Goal: Transaction & Acquisition: Purchase product/service

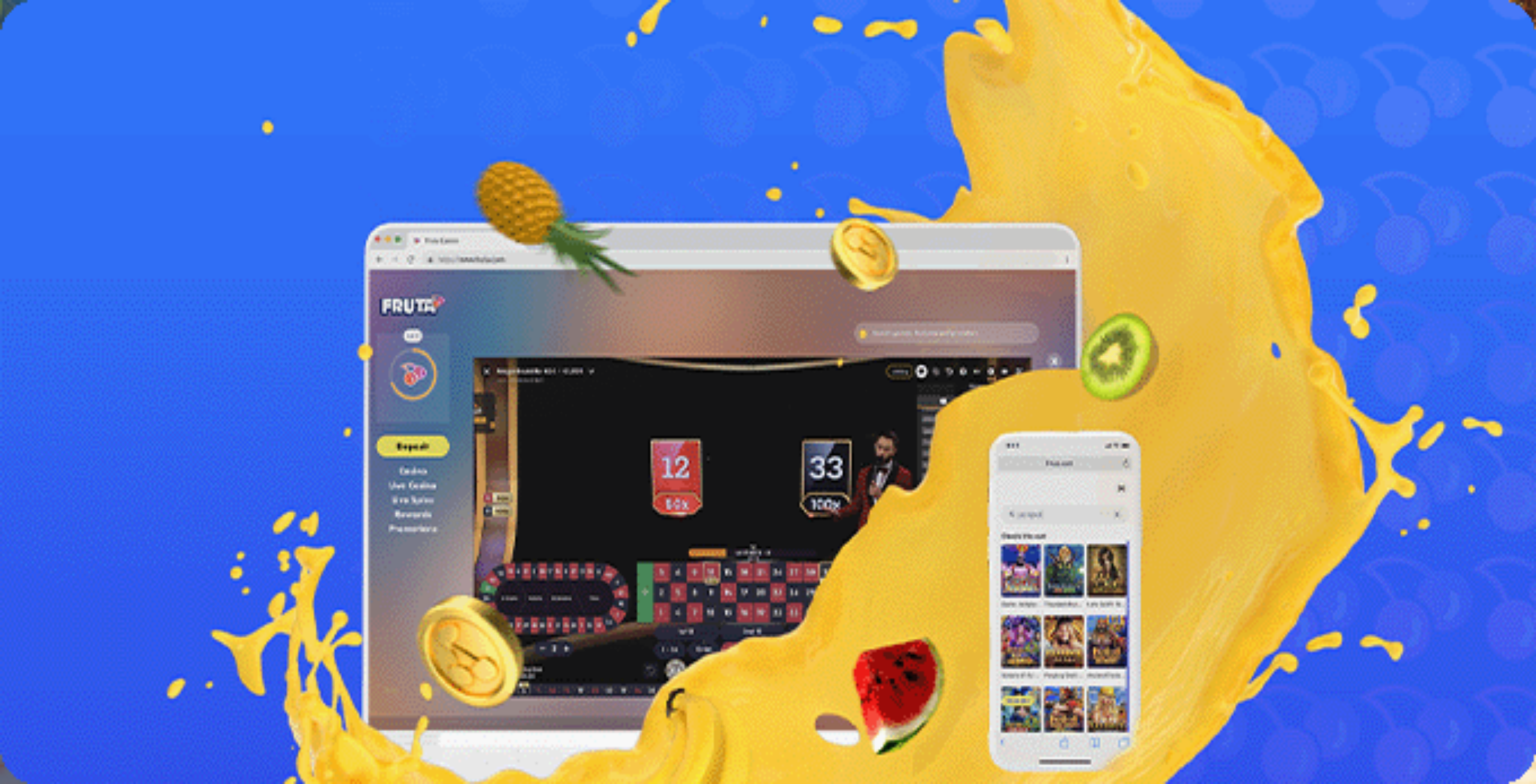
click at [64, 50] on button "Kirjaudu" at bounding box center [84, 44] width 39 height 13
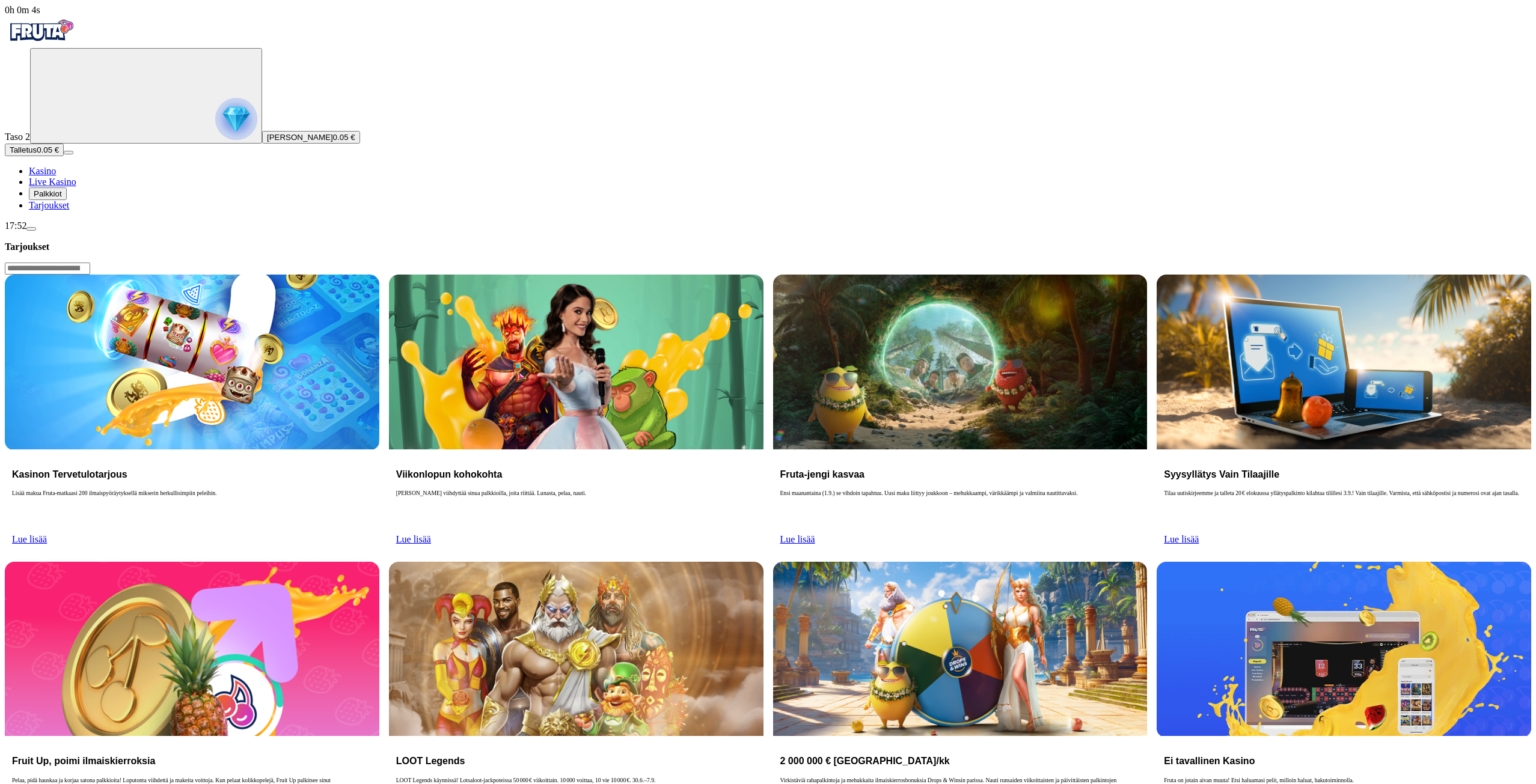
click at [62, 198] on span "Palkkiot" at bounding box center [47, 194] width 28 height 9
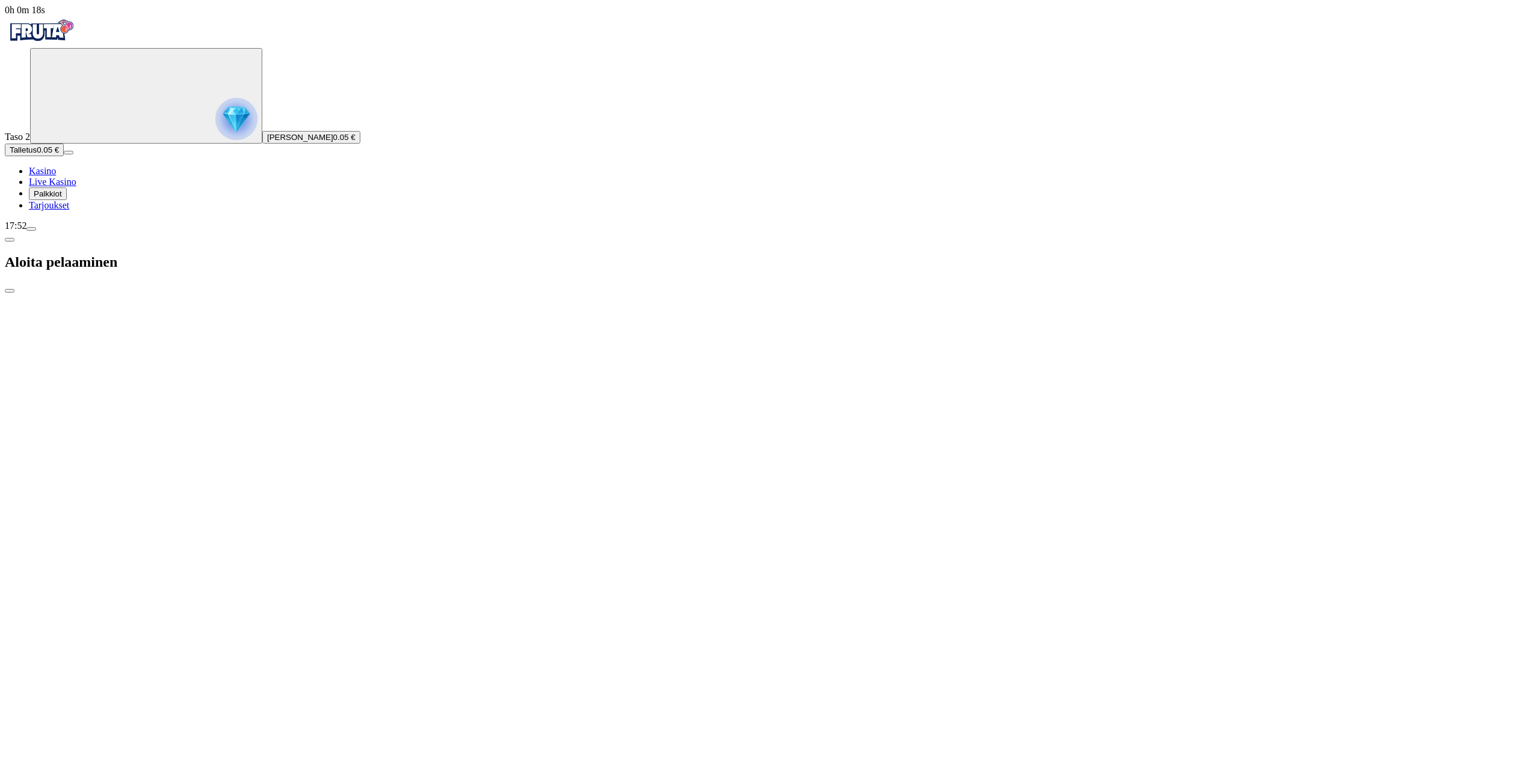
click at [9, 291] on span "close icon" at bounding box center [9, 291] width 0 height 0
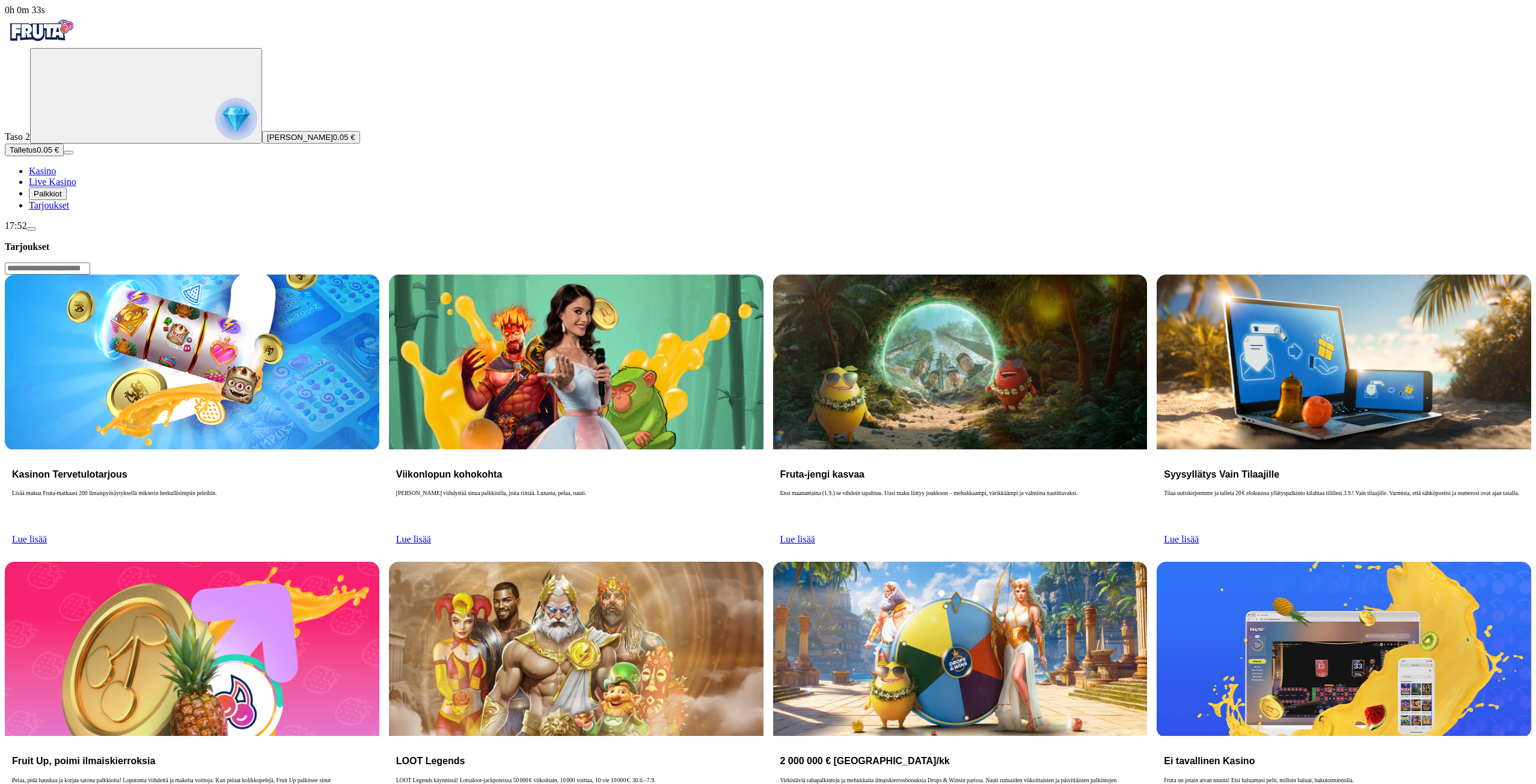
click at [67, 200] on button "Palkkiot" at bounding box center [47, 194] width 38 height 13
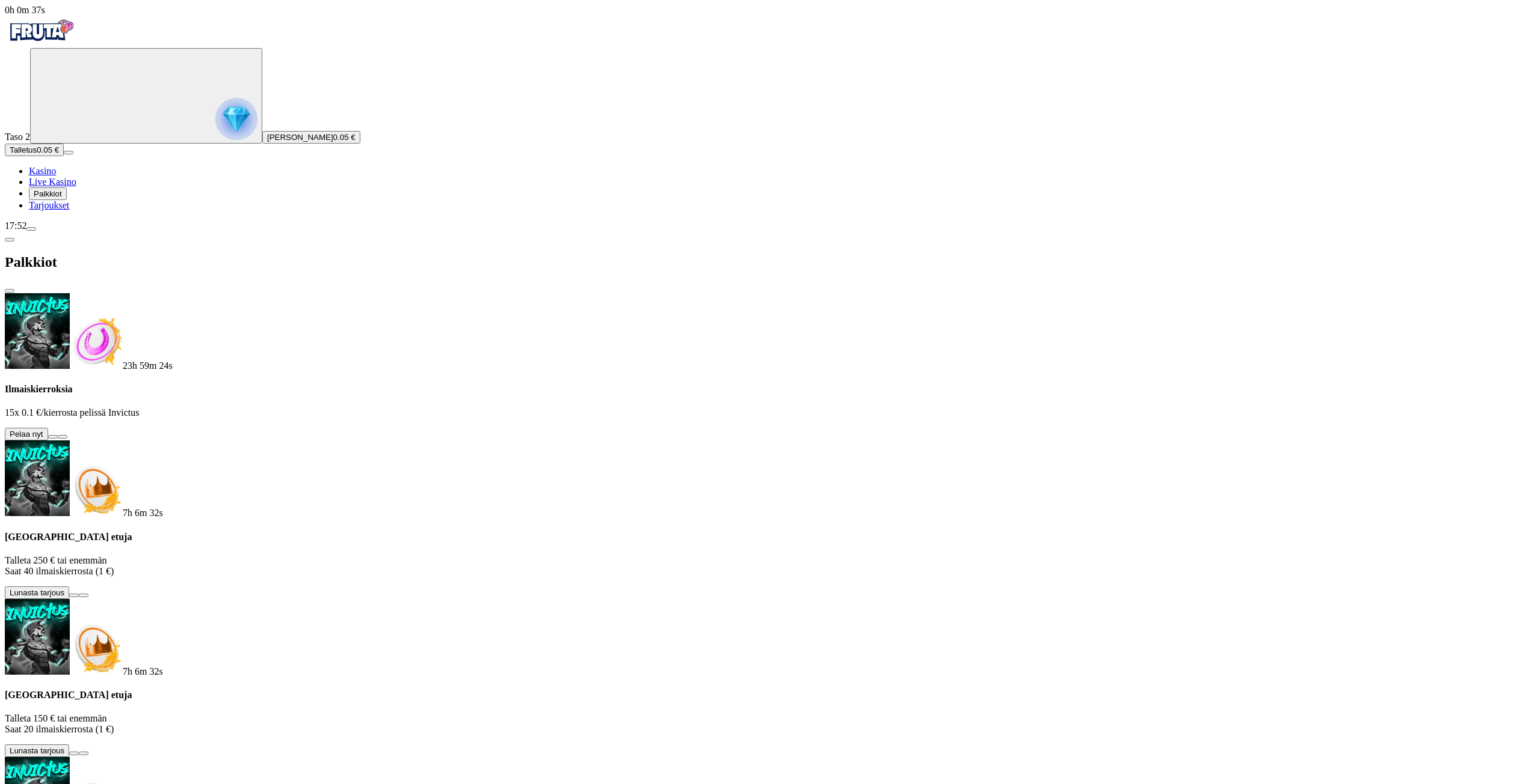
click at [58, 435] on button at bounding box center [53, 437] width 9 height 4
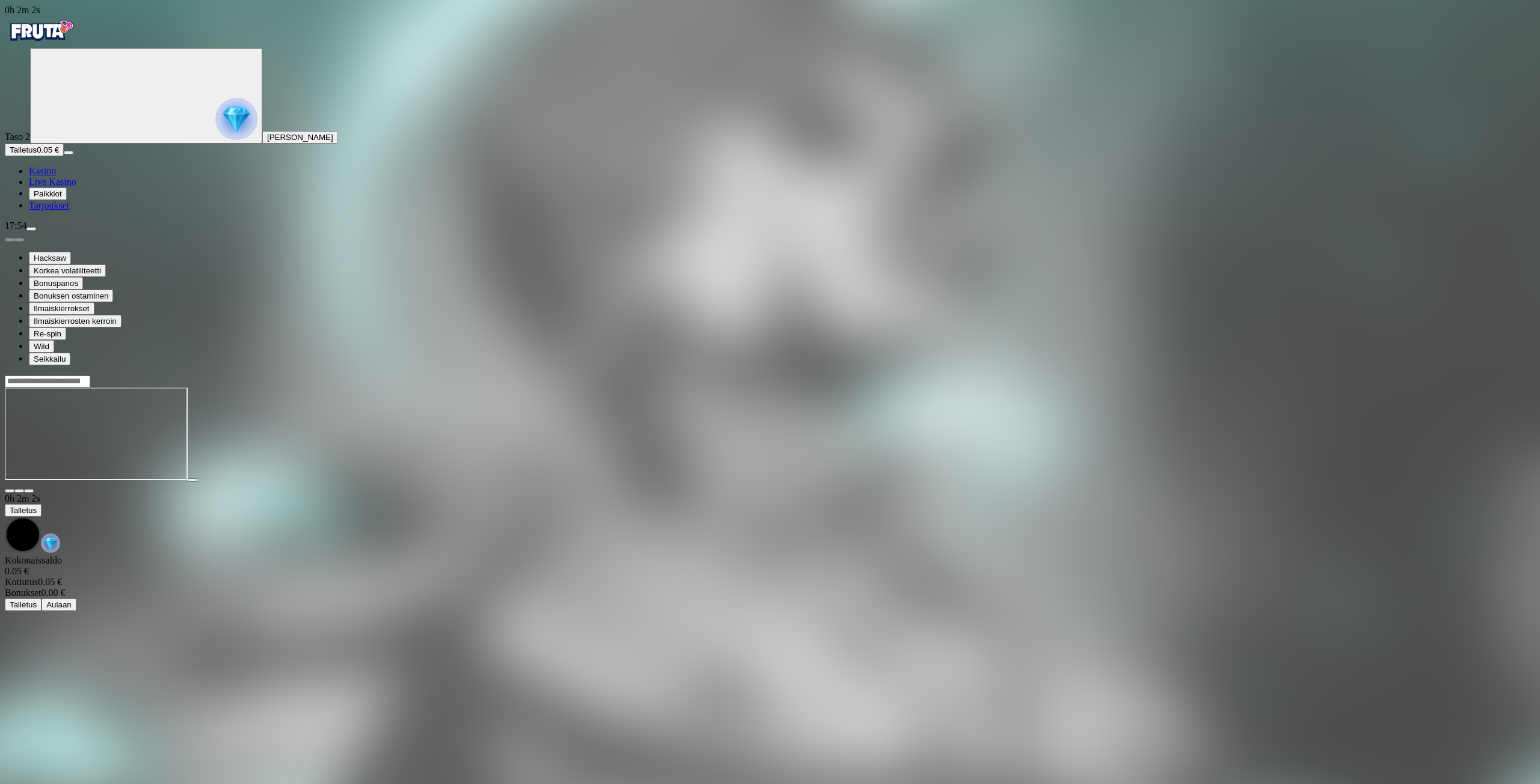
click at [56, 176] on span "Kasino" at bounding box center [42, 170] width 27 height 10
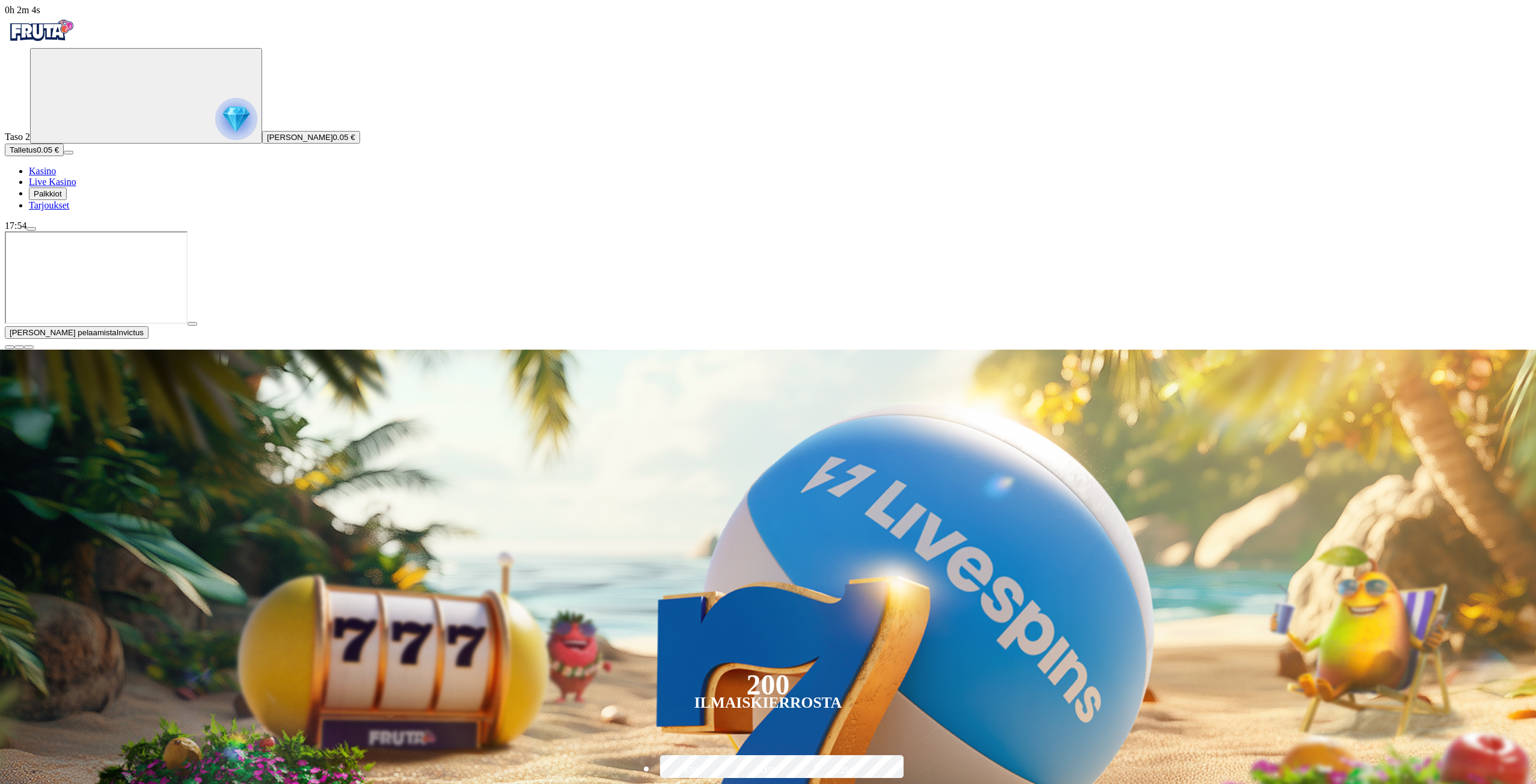
click at [15, 350] on button "button" at bounding box center [9, 348] width 9 height 4
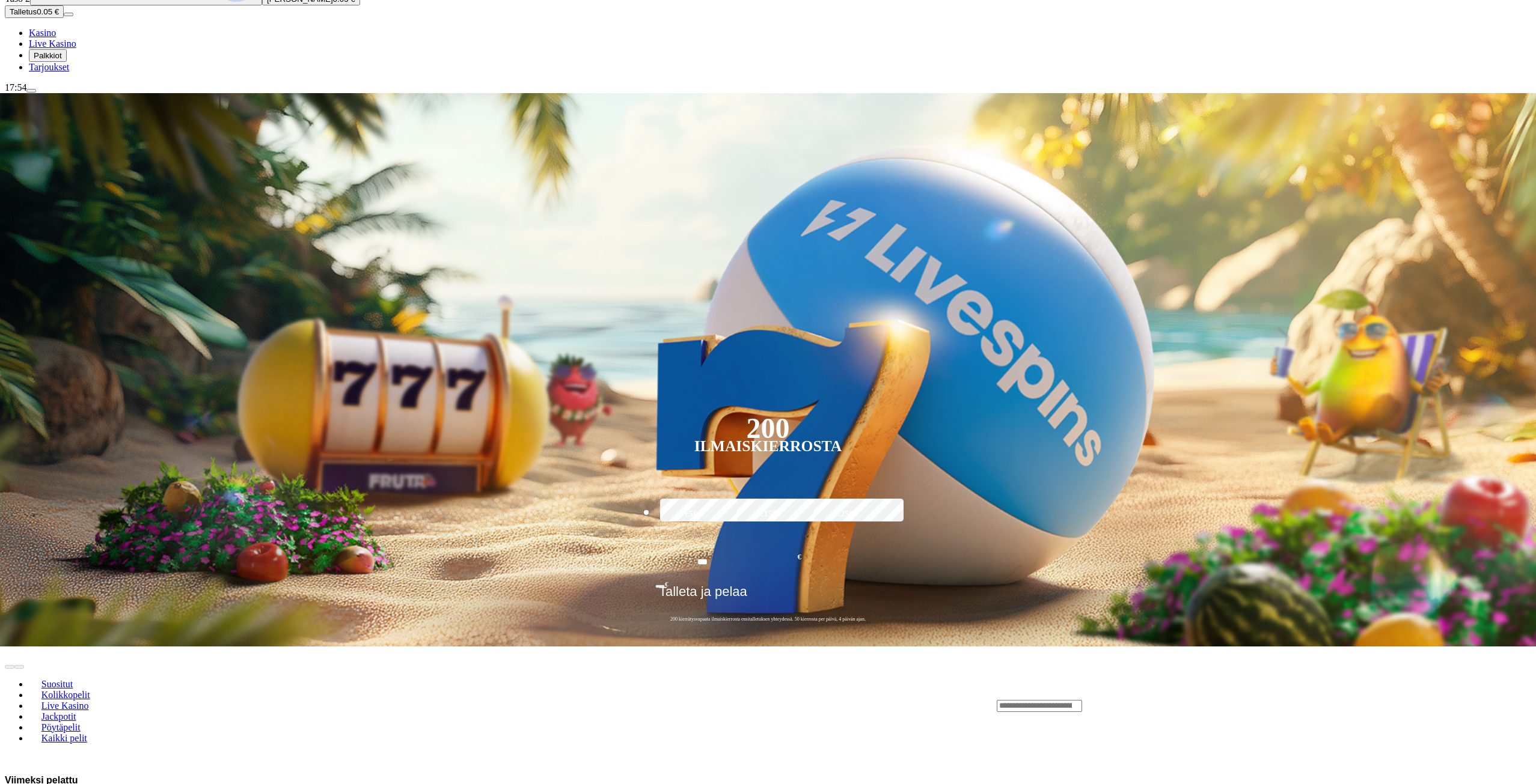
scroll to position [120, 0]
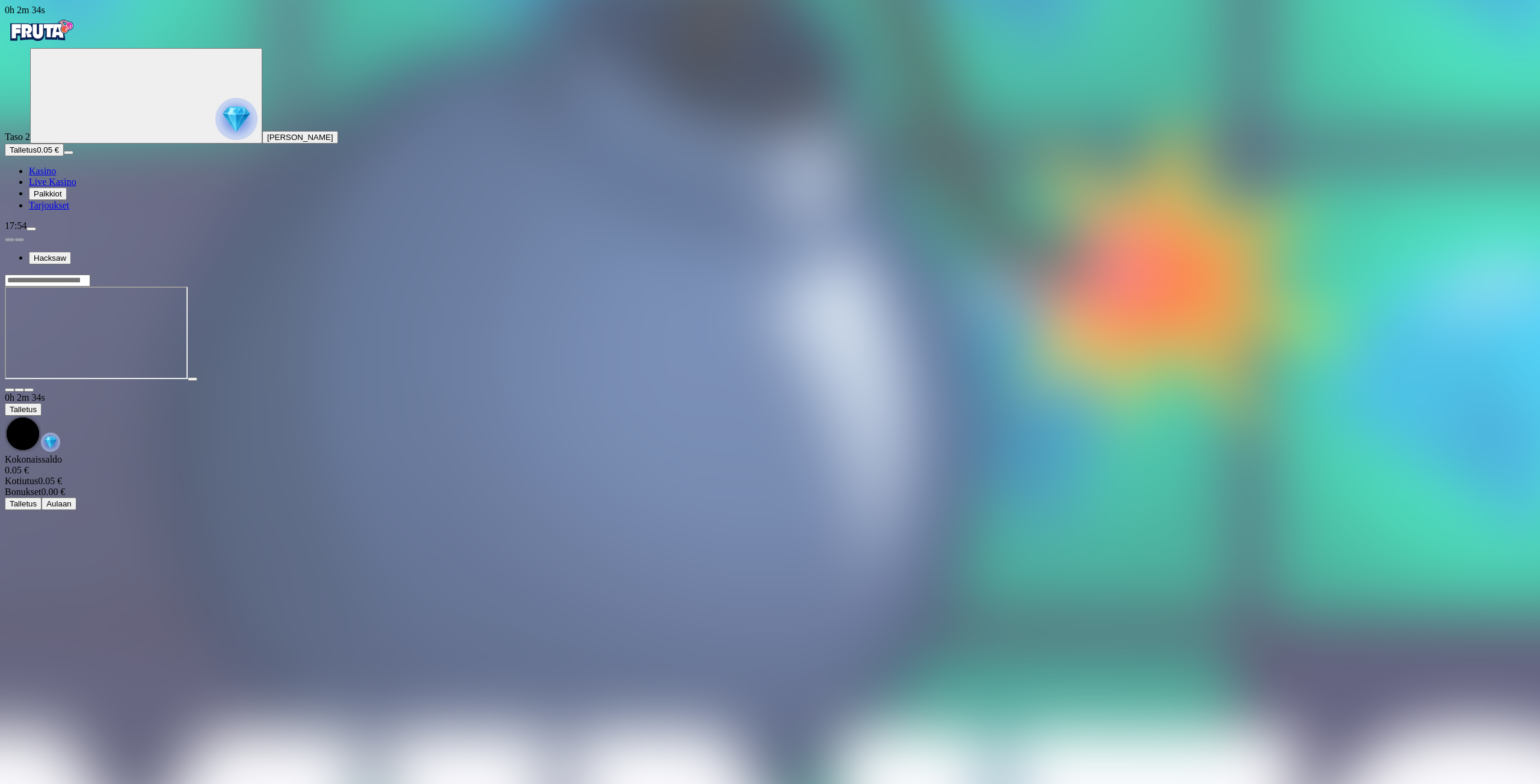
click at [38, 36] on img "Primary" at bounding box center [41, 31] width 73 height 30
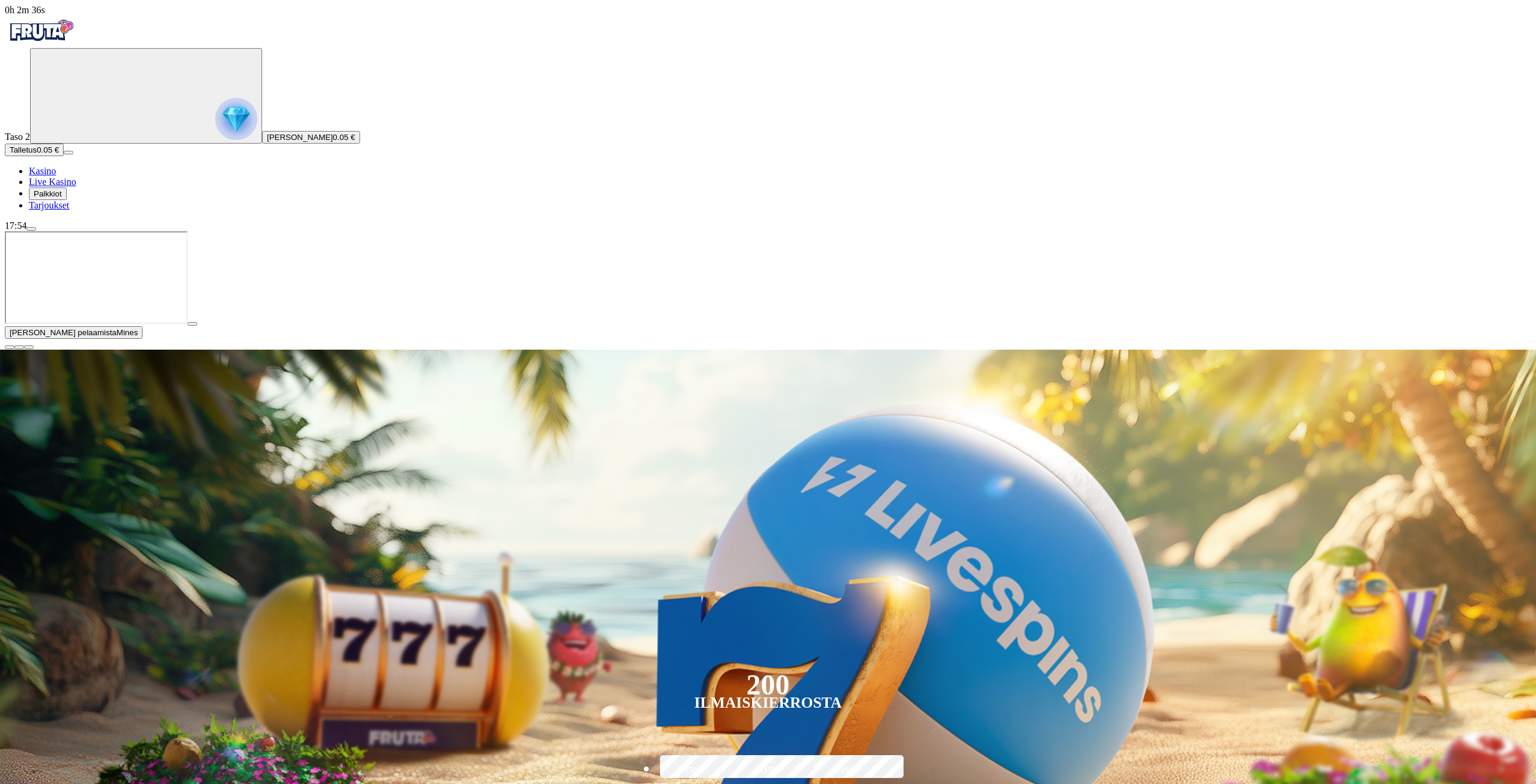
click at [9, 348] on span "close icon" at bounding box center [9, 348] width 0 height 0
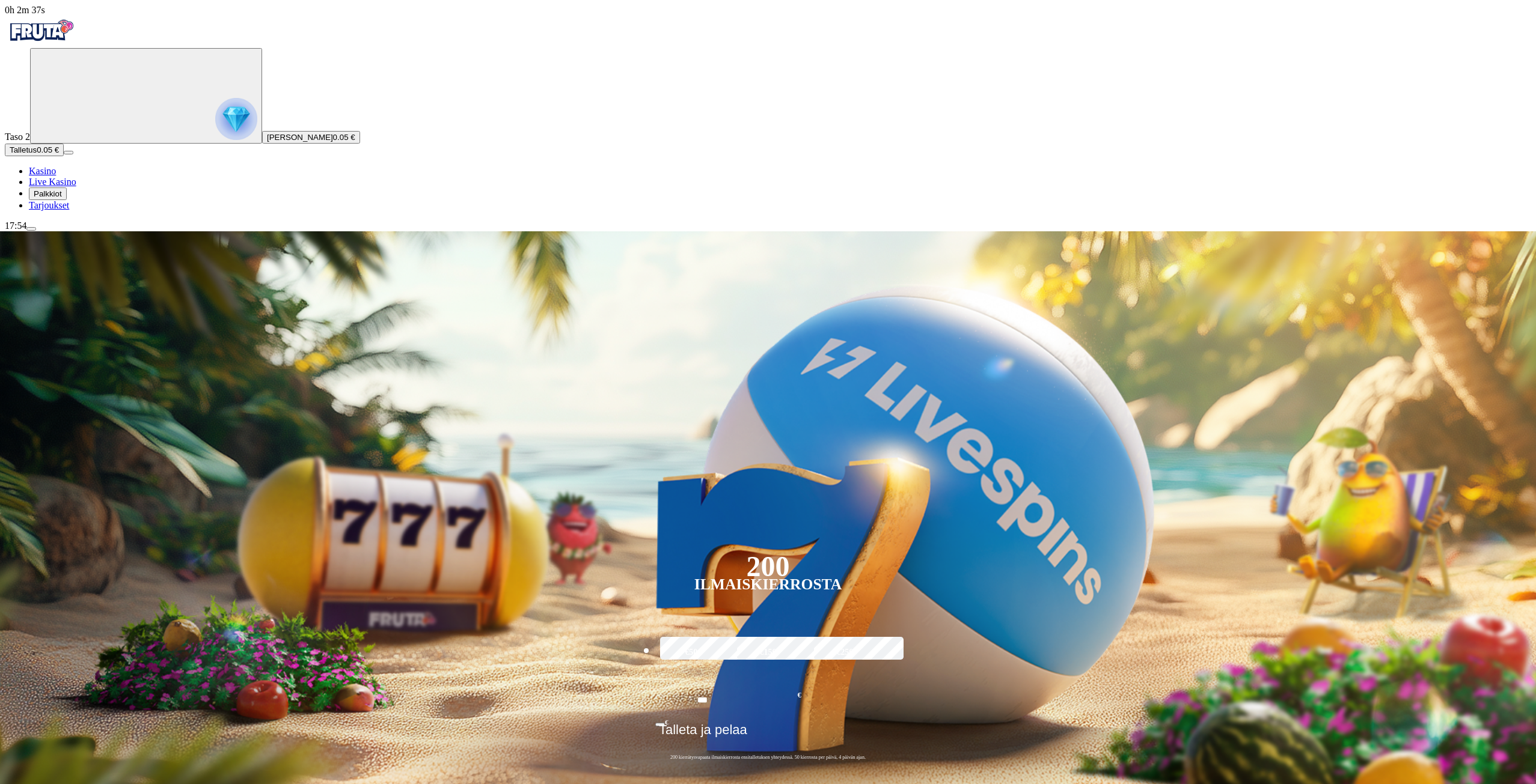
drag, startPoint x: 1188, startPoint y: 547, endPoint x: 1186, endPoint y: 539, distance: 8.2
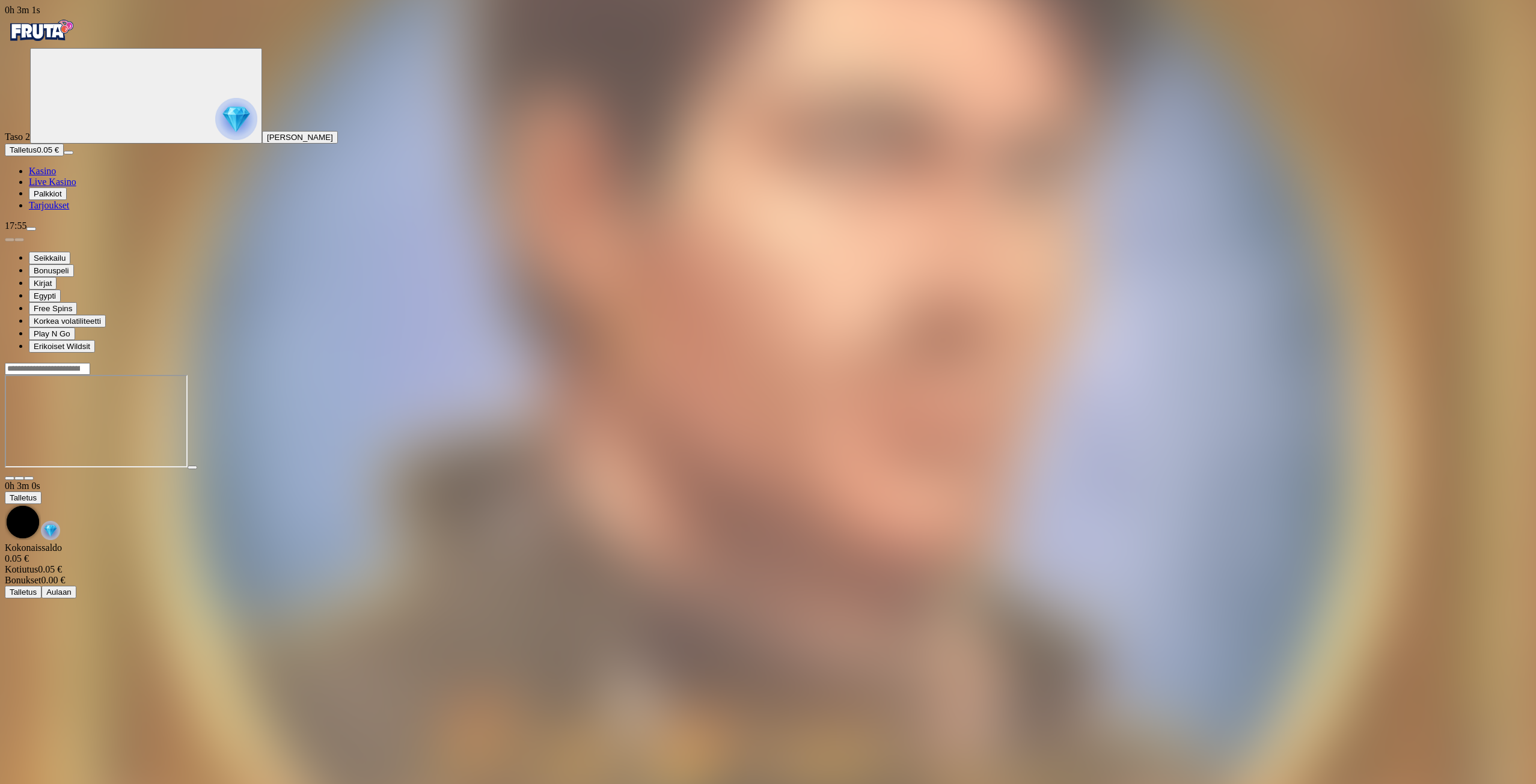
click at [77, 46] on img "Primary" at bounding box center [41, 31] width 73 height 30
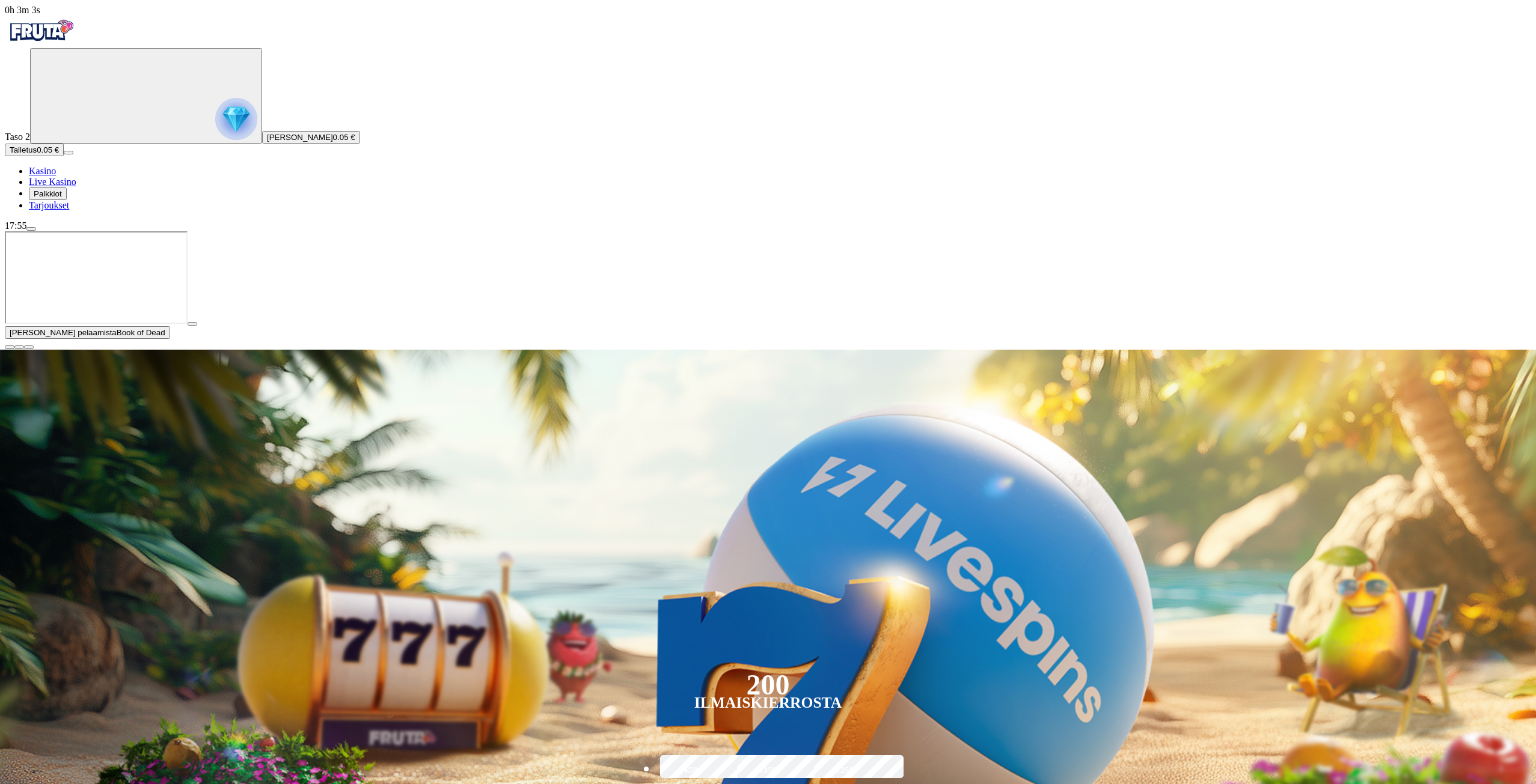
click at [9, 348] on span "close icon" at bounding box center [9, 348] width 0 height 0
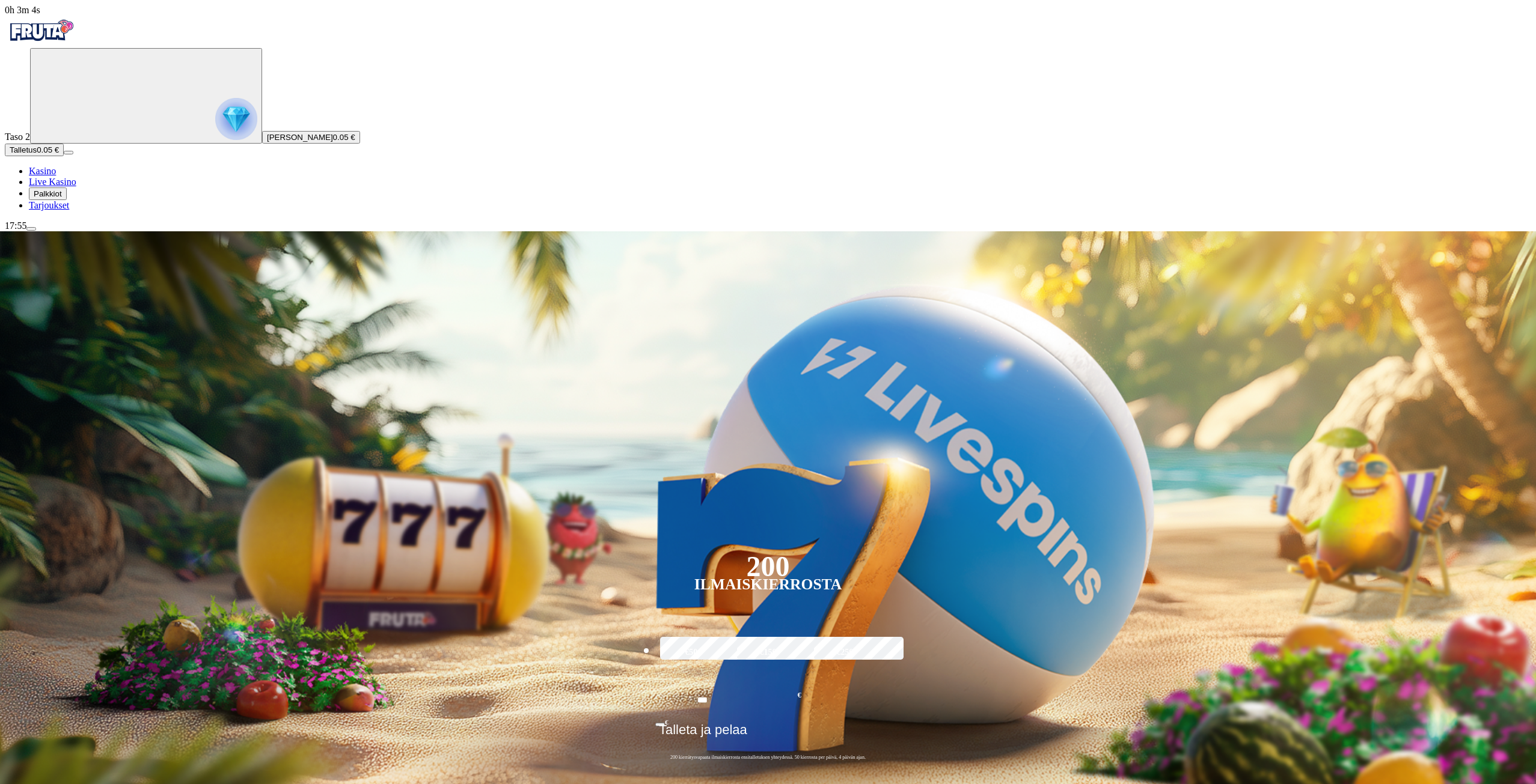
click at [69, 210] on span "Tarjoukset" at bounding box center [48, 205] width 40 height 10
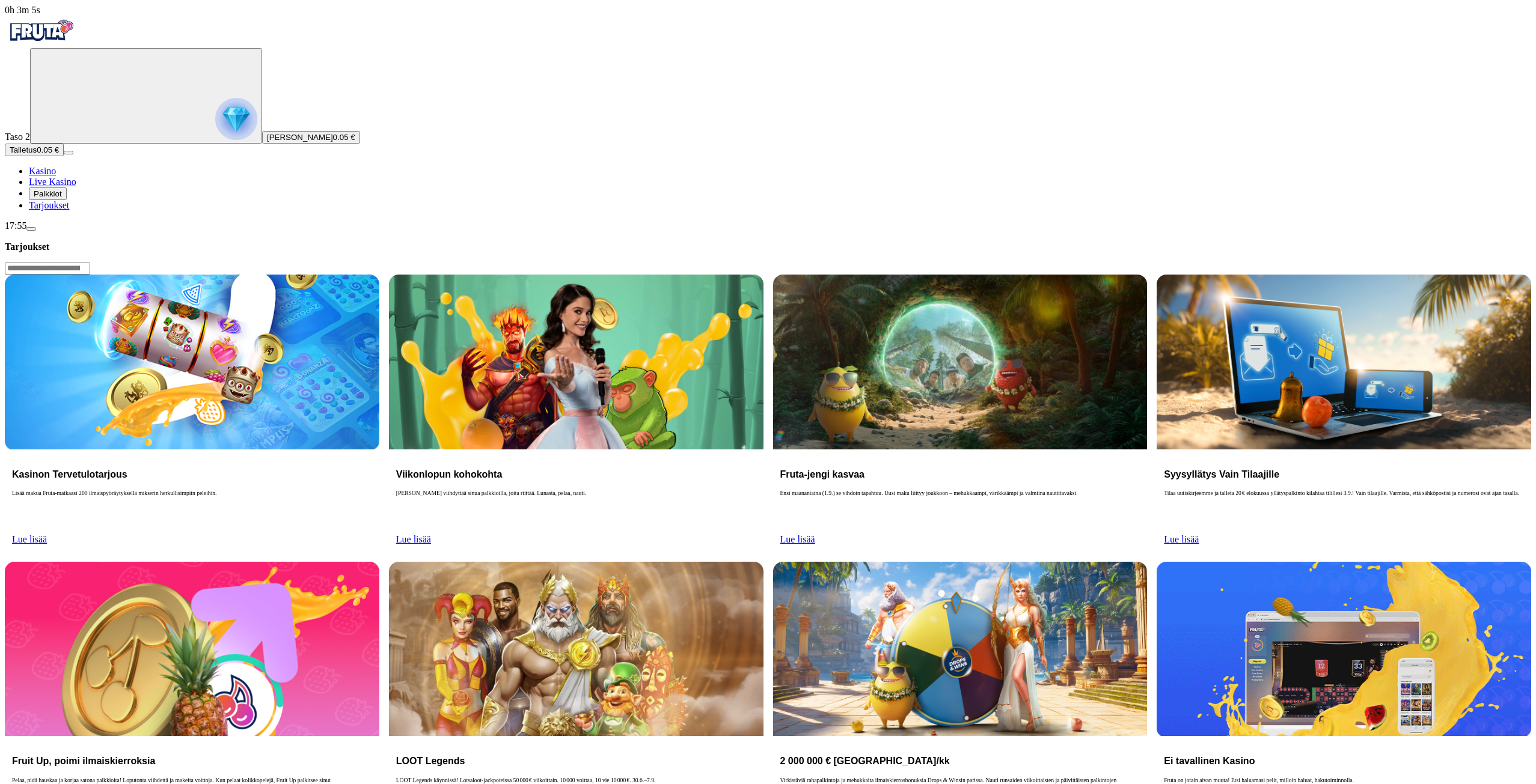
click at [63, 200] on button "Palkkiot" at bounding box center [47, 194] width 38 height 13
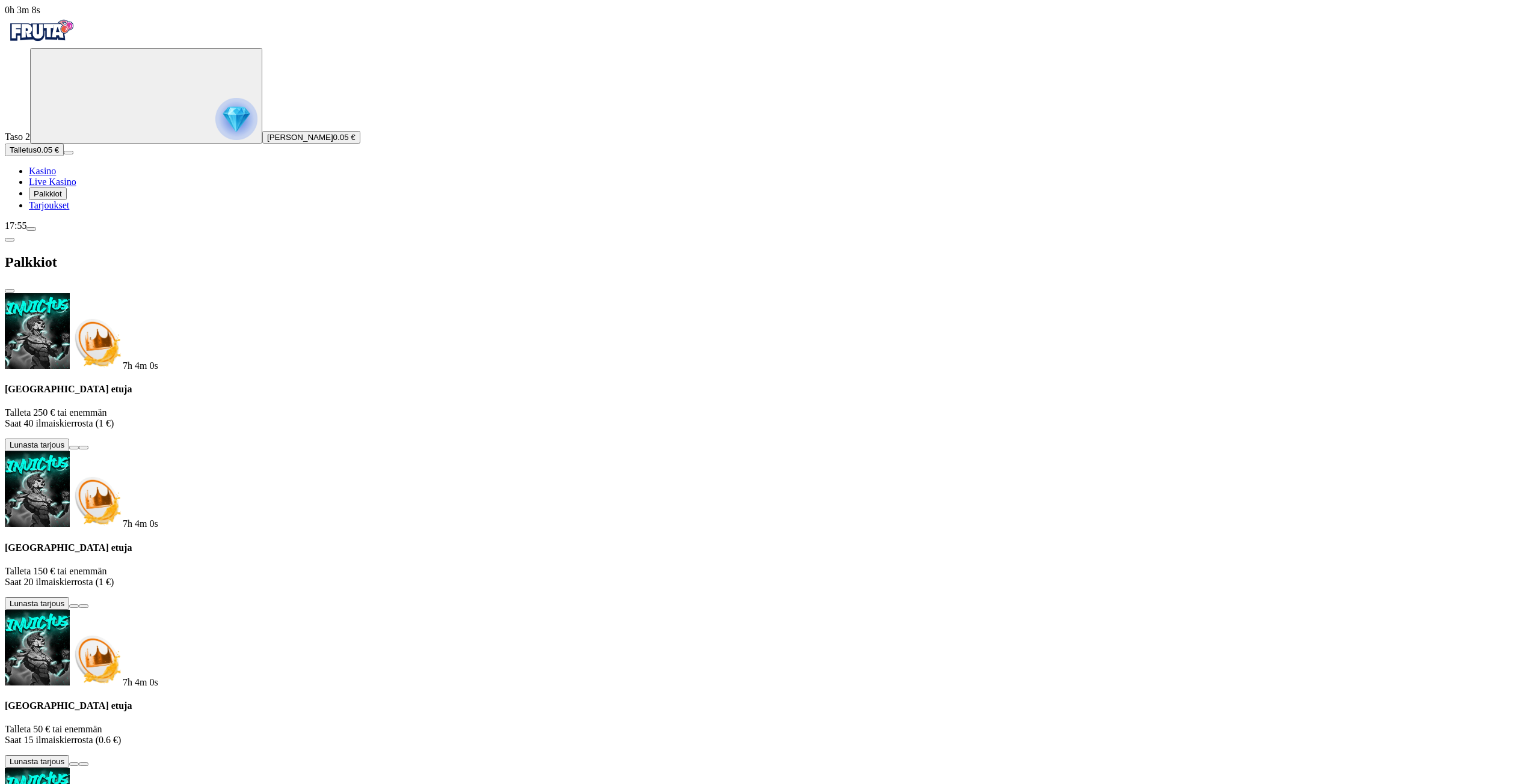
click at [77, 45] on img "Primary" at bounding box center [41, 31] width 73 height 30
